Goal: Obtain resource: Obtain resource

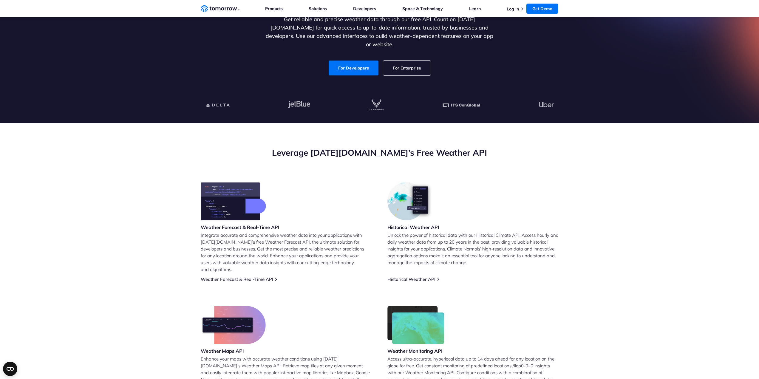
scroll to position [89, 0]
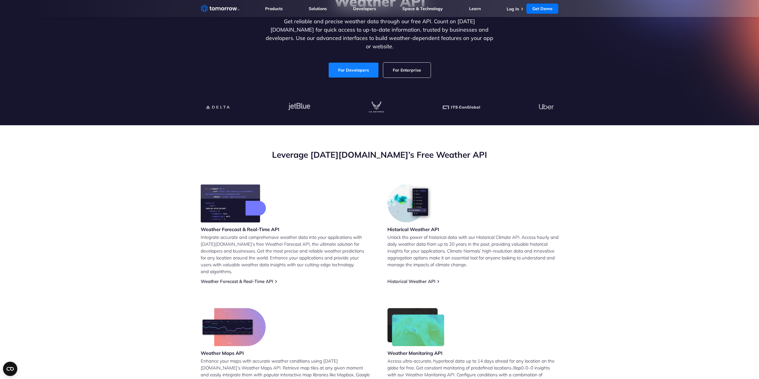
click at [354, 63] on link "For Developers" at bounding box center [354, 70] width 50 height 15
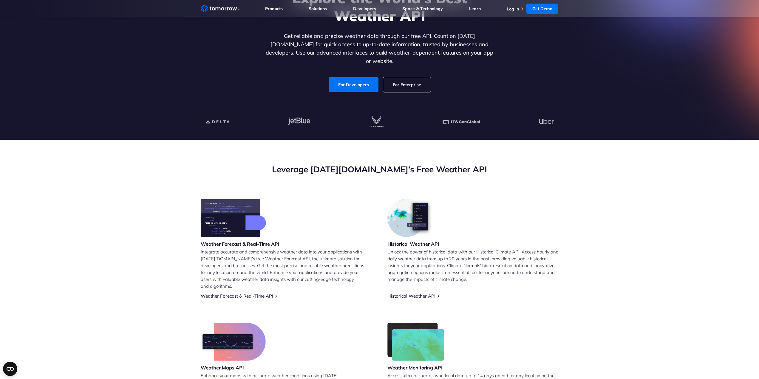
scroll to position [0, 0]
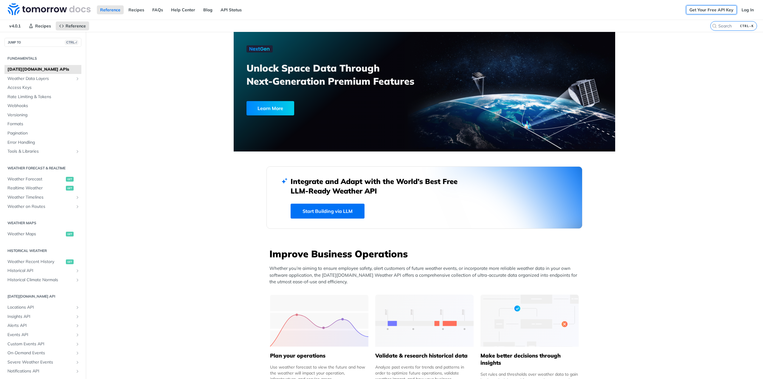
click at [717, 10] on link "Get Your Free API Key" at bounding box center [711, 9] width 51 height 9
click at [695, 9] on link "Get Your Free API Key" at bounding box center [711, 9] width 51 height 9
click at [705, 8] on link "Get Your Free API Key" at bounding box center [711, 9] width 51 height 9
